Goal: Task Accomplishment & Management: Manage account settings

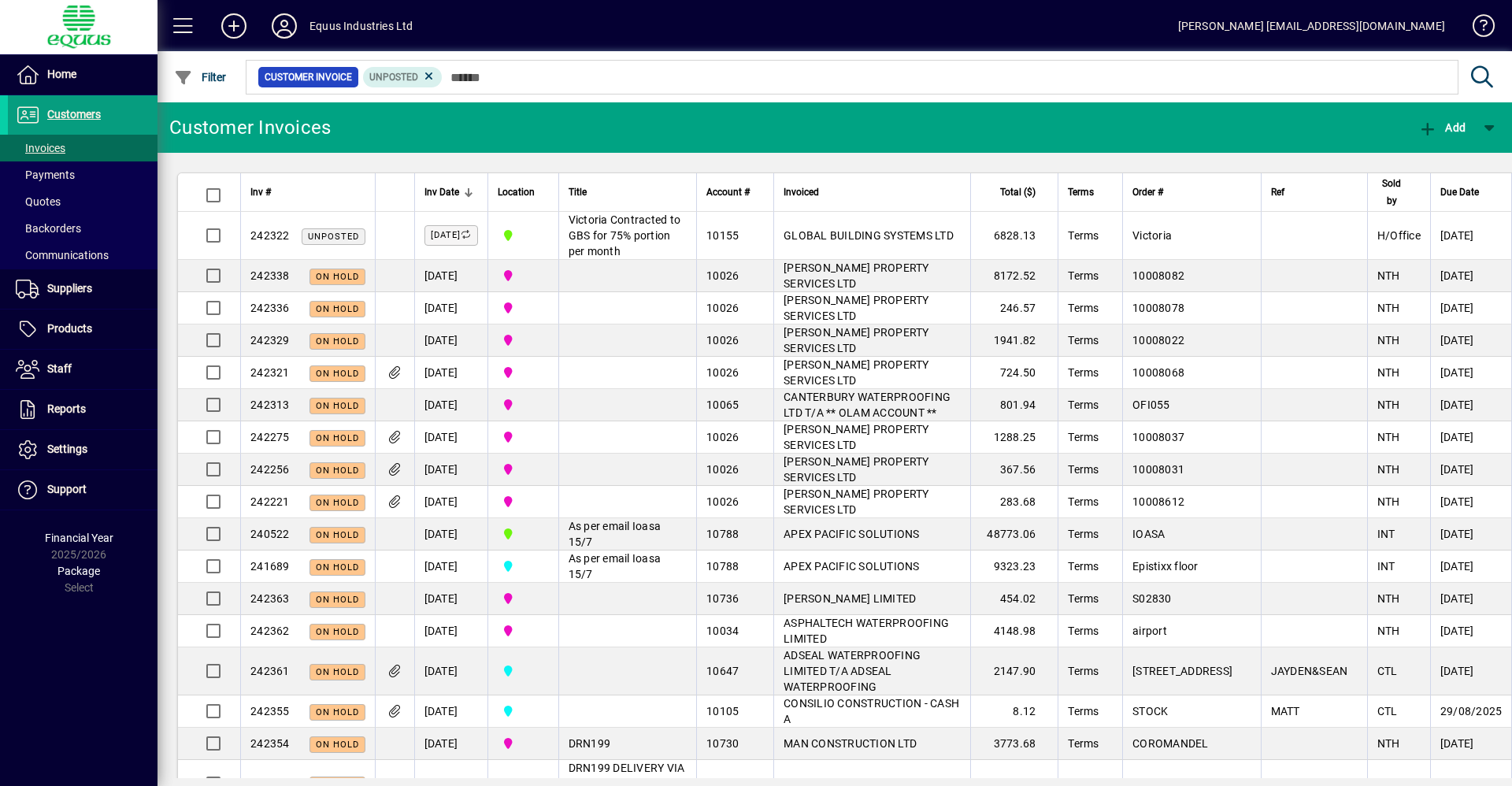
click at [358, 14] on div "Equus Industries Ltd" at bounding box center [361, 25] width 104 height 25
click at [358, 20] on div "Equus Industries Ltd" at bounding box center [361, 25] width 104 height 25
click at [285, 24] on icon at bounding box center [285, 25] width 31 height 25
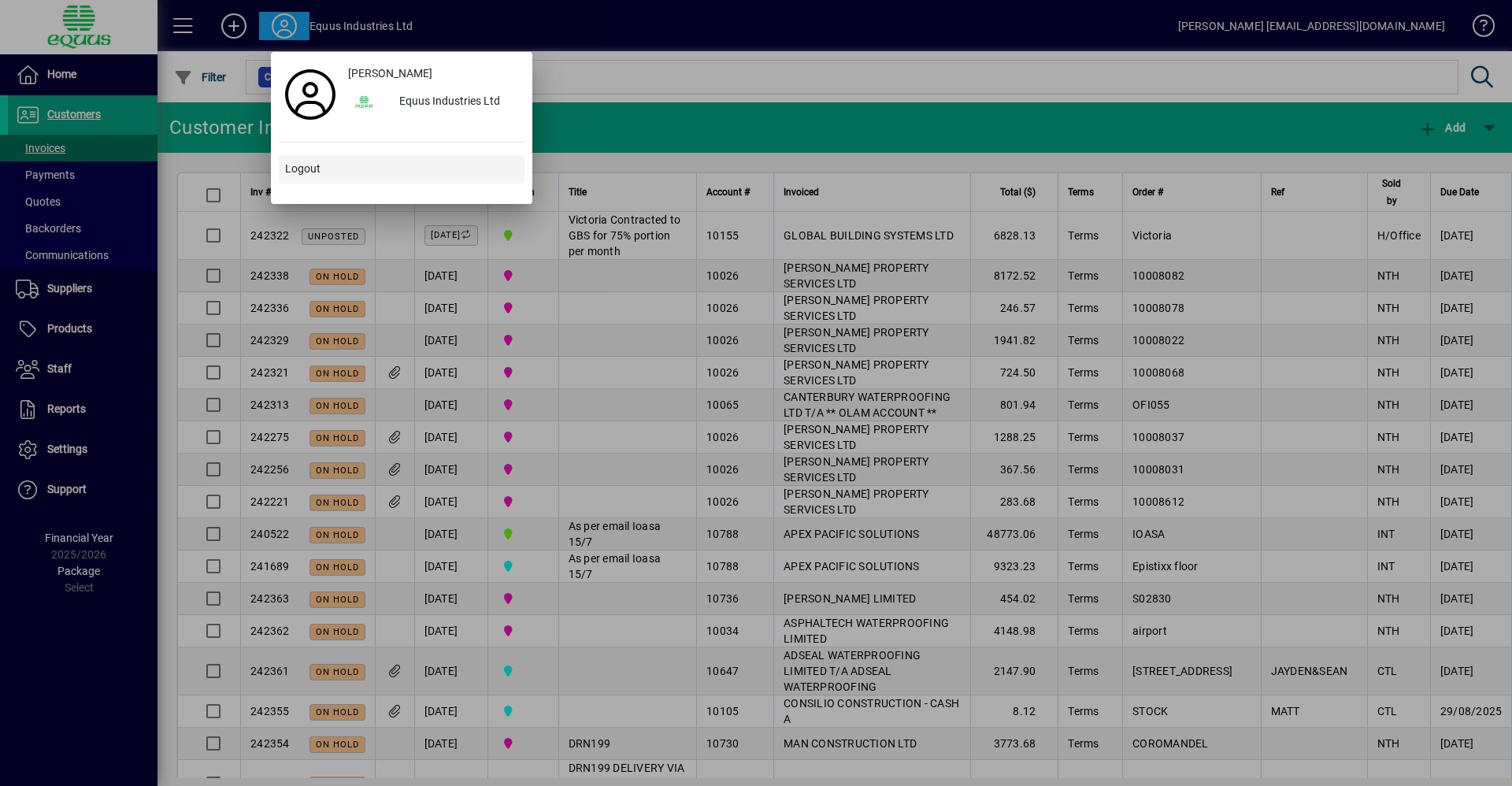
drag, startPoint x: 342, startPoint y: 169, endPoint x: 352, endPoint y: 174, distance: 11.2
click at [342, 169] on span at bounding box center [401, 169] width 245 height 38
